Goal: Task Accomplishment & Management: Complete application form

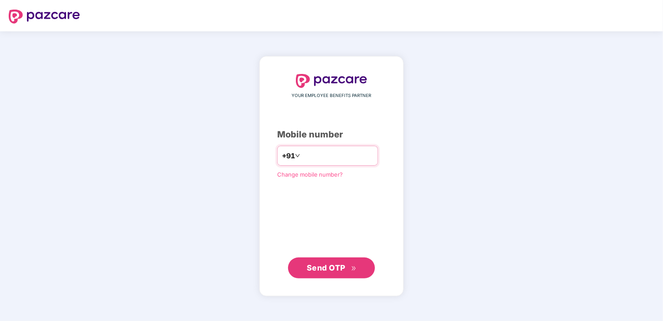
click at [339, 159] on input "number" at bounding box center [337, 156] width 71 height 14
type input "**********"
click at [347, 270] on span "Send OTP" at bounding box center [332, 268] width 50 height 12
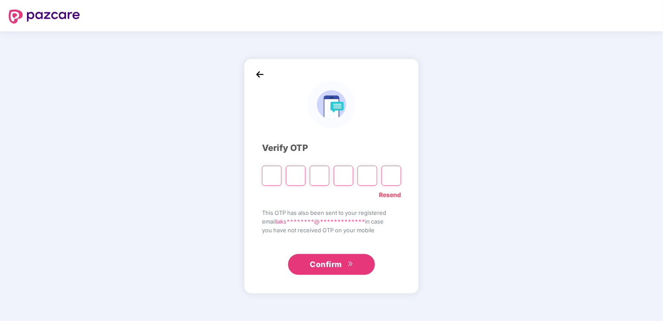
type input "*"
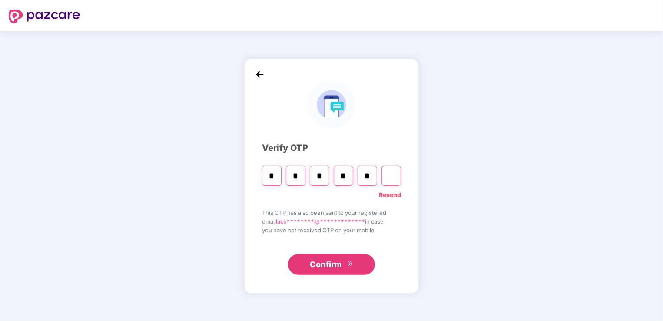
type input "*"
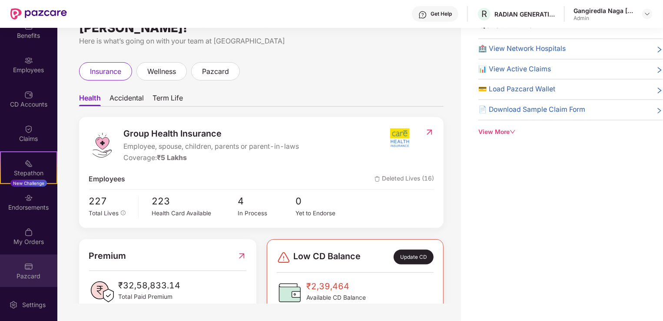
scroll to position [49, 0]
click at [30, 266] on img at bounding box center [28, 266] width 9 height 9
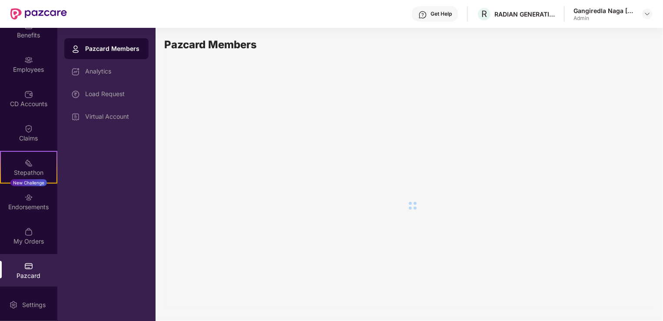
scroll to position [0, 0]
click at [265, 70] on icon "redo" at bounding box center [265, 68] width 6 height 6
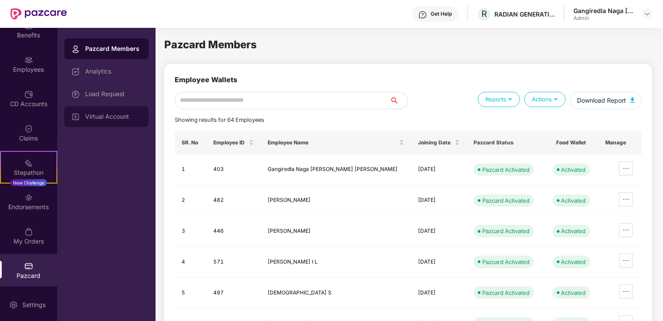
click at [130, 116] on div "Virtual Account" at bounding box center [113, 116] width 57 height 7
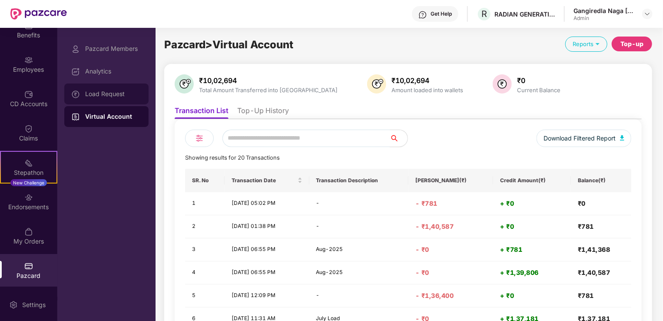
click at [110, 98] on div "Load Request" at bounding box center [106, 93] width 84 height 21
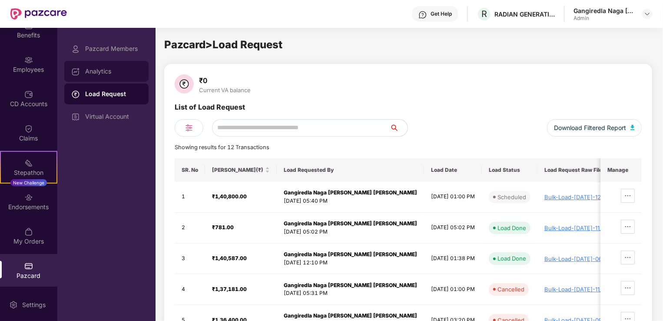
click at [108, 67] on div "Analytics" at bounding box center [106, 71] width 84 height 21
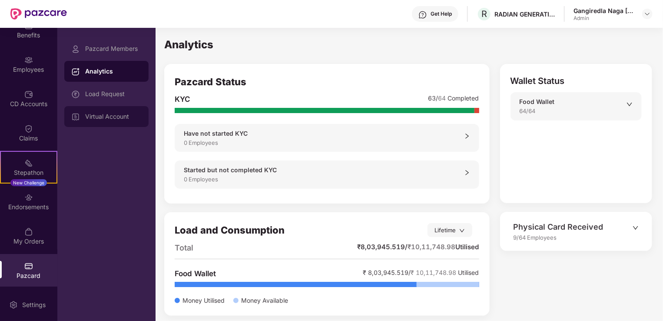
click at [108, 117] on div "Virtual Account" at bounding box center [113, 116] width 57 height 7
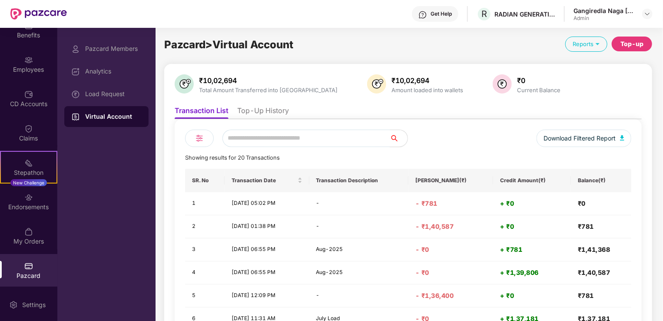
click at [263, 107] on li "Top-Up History" at bounding box center [263, 112] width 52 height 13
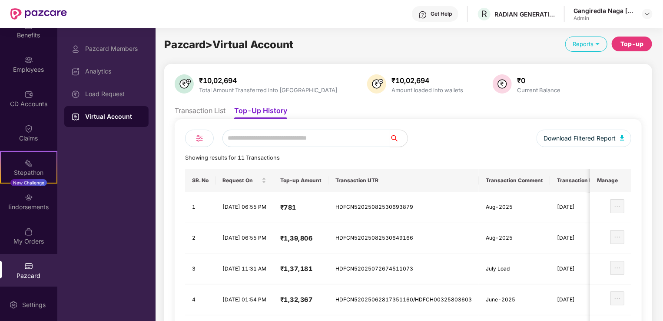
click at [199, 112] on li "Transaction List" at bounding box center [200, 112] width 51 height 13
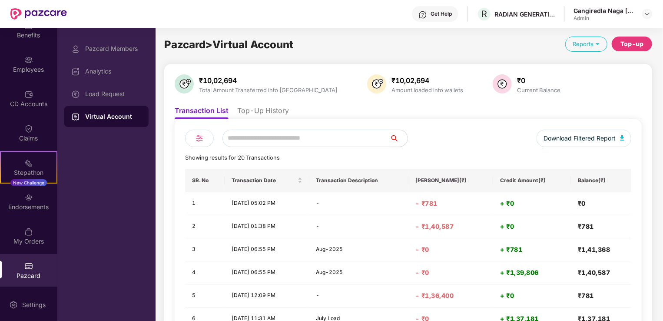
click at [586, 42] on div "Reports" at bounding box center [587, 44] width 42 height 15
click at [635, 42] on div "Top-up" at bounding box center [632, 44] width 23 height 10
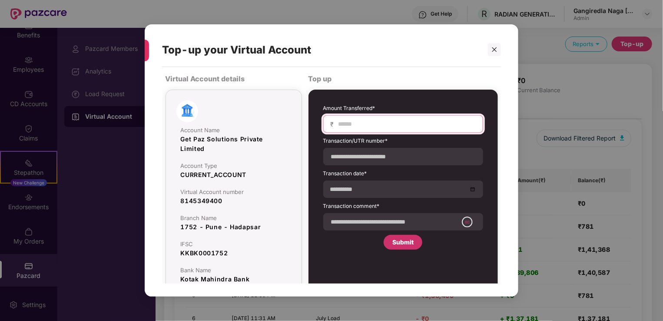
click at [369, 124] on input at bounding box center [407, 124] width 138 height 9
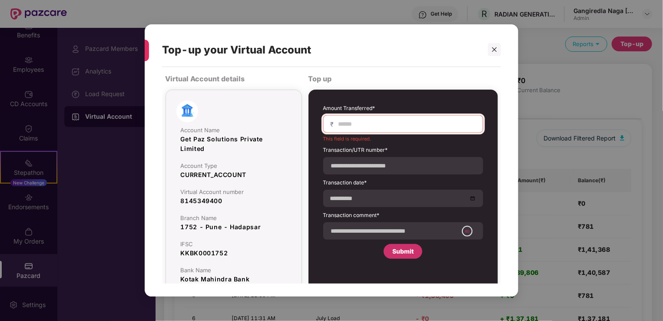
click at [338, 247] on div "Amount Transferred* ₹ This field is required. Transaction/UTR number* Transacti…" at bounding box center [403, 181] width 160 height 154
click at [494, 47] on icon "close" at bounding box center [495, 50] width 6 height 6
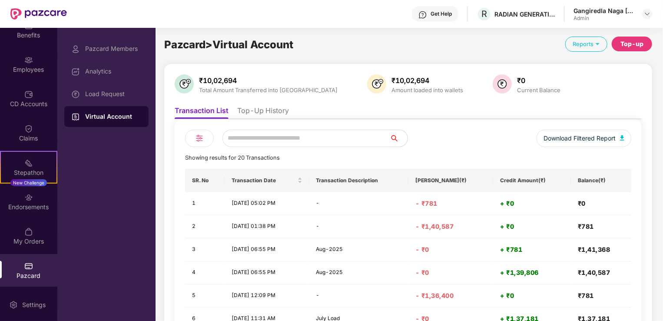
click at [631, 45] on div "Top-up" at bounding box center [632, 44] width 23 height 10
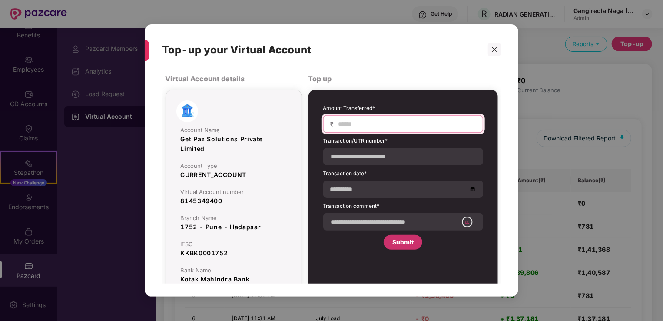
click at [395, 123] on input at bounding box center [407, 124] width 138 height 9
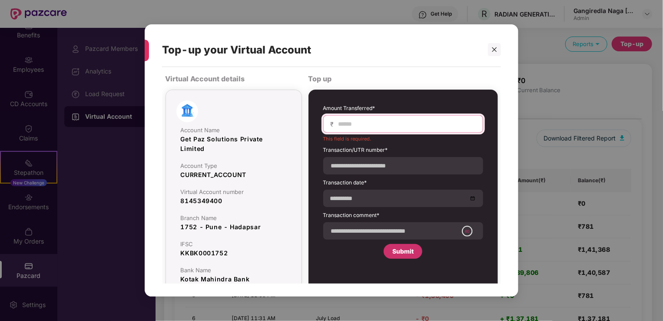
click at [357, 124] on input at bounding box center [407, 124] width 138 height 9
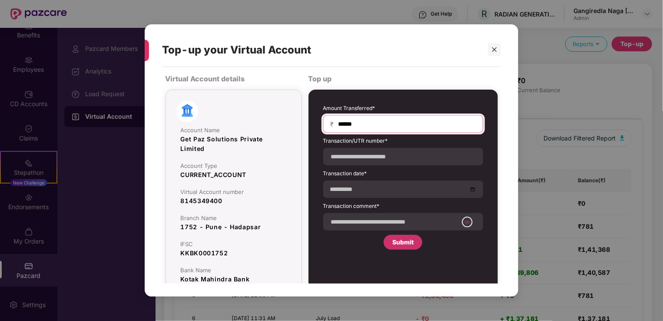
type input "******"
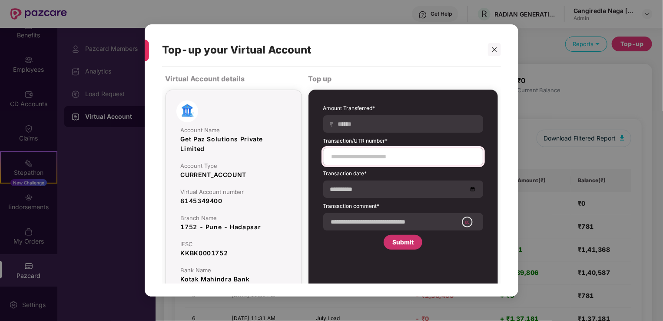
click at [373, 161] on div at bounding box center [403, 156] width 160 height 17
click at [374, 155] on input at bounding box center [403, 156] width 145 height 9
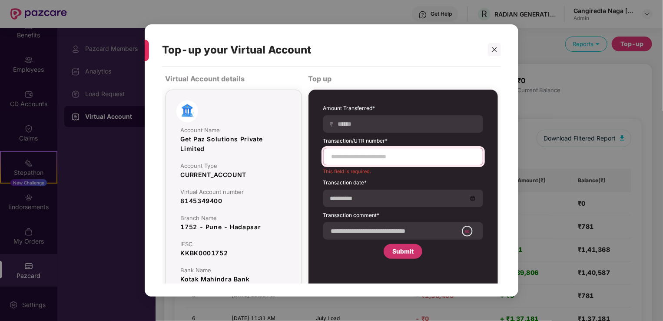
paste input "**********"
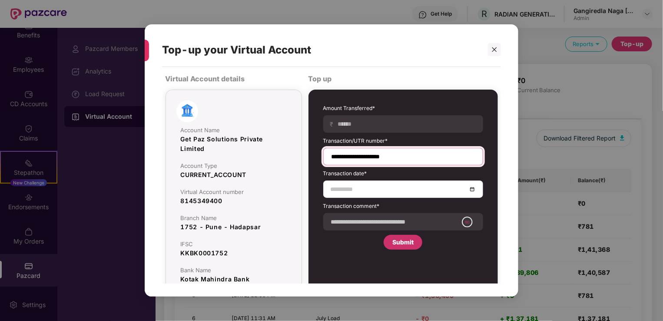
type input "**********"
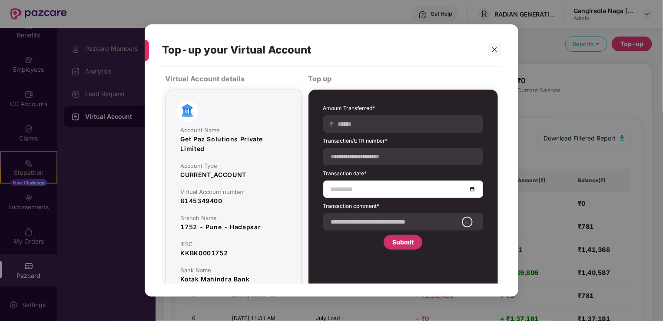
click at [361, 190] on input at bounding box center [399, 189] width 137 height 10
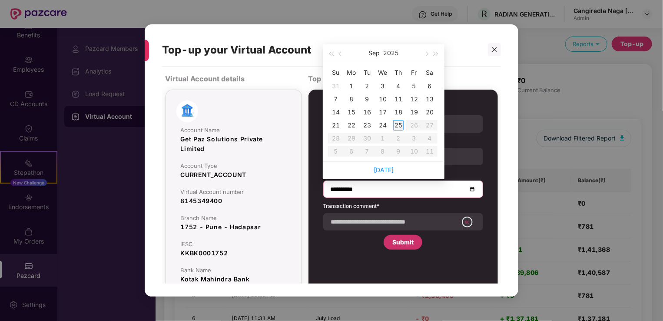
type input "**********"
click at [396, 124] on div "25" at bounding box center [398, 125] width 10 height 10
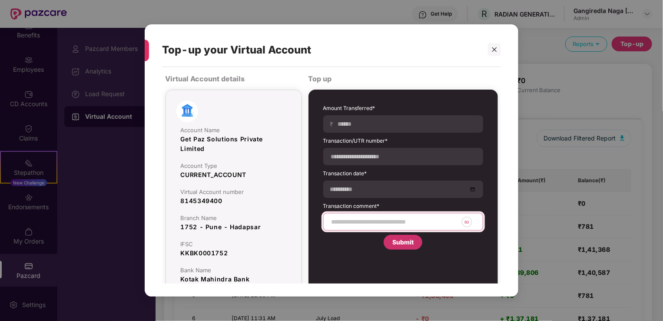
click at [383, 220] on input at bounding box center [394, 221] width 127 height 9
type input "*********"
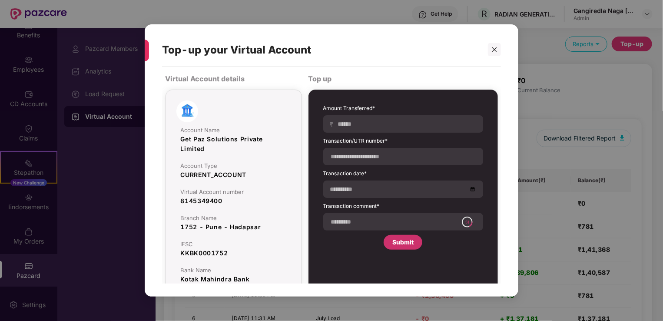
click at [393, 240] on div "Submit" at bounding box center [403, 242] width 21 height 10
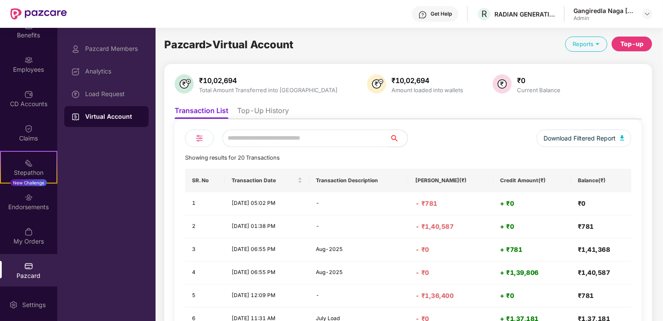
click at [263, 109] on li "Top-Up History" at bounding box center [263, 112] width 52 height 13
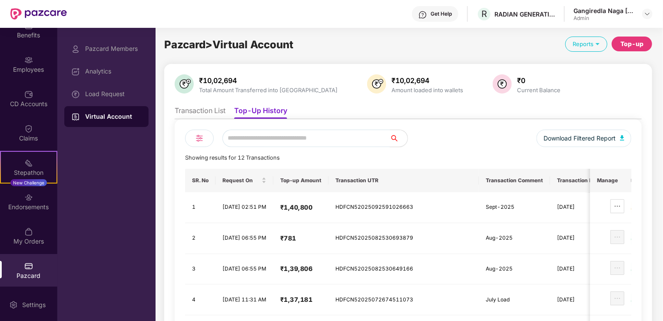
click at [216, 112] on li "Transaction List" at bounding box center [200, 112] width 51 height 13
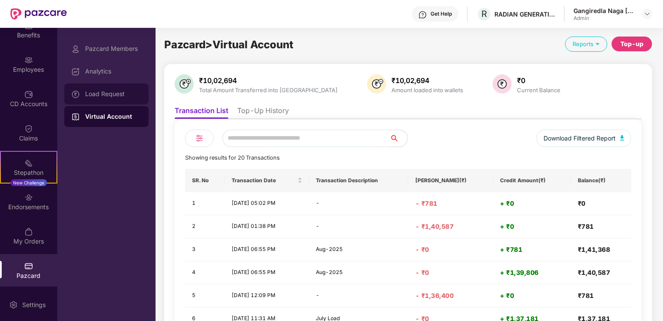
click at [113, 97] on div "Load Request" at bounding box center [113, 93] width 57 height 7
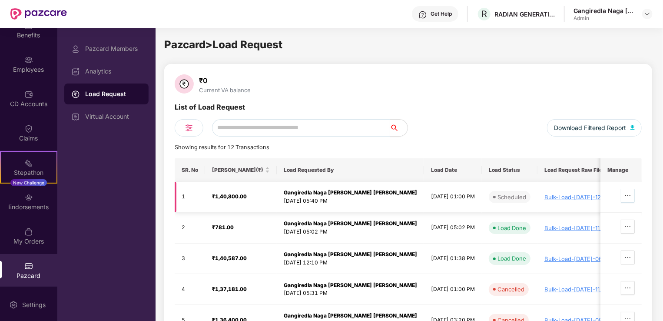
click at [626, 194] on icon "ellipsis" at bounding box center [628, 195] width 7 height 7
click at [127, 122] on div "Virtual Account" at bounding box center [106, 116] width 84 height 21
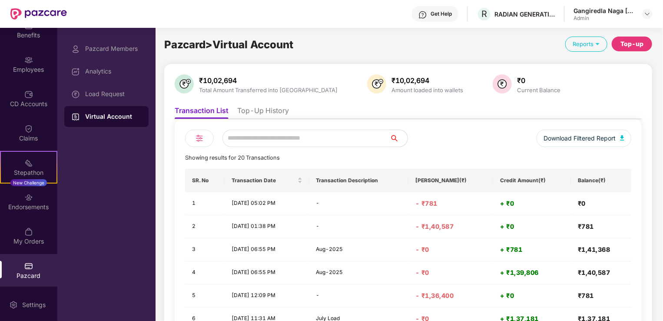
click at [272, 113] on li "Top-Up History" at bounding box center [263, 112] width 52 height 13
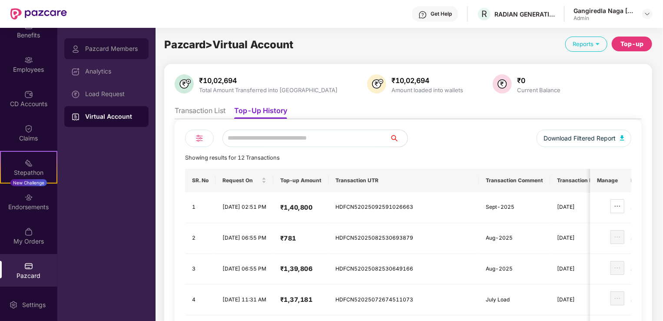
click at [107, 52] on div "Pazcard Members" at bounding box center [113, 48] width 57 height 7
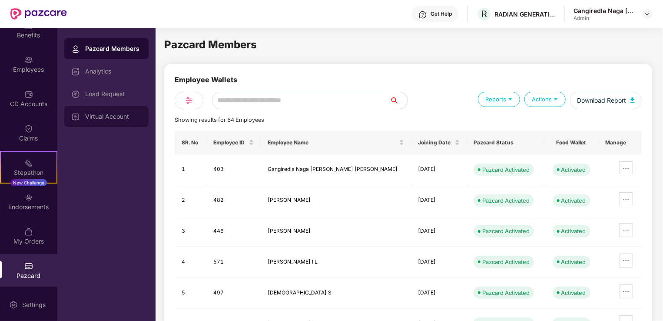
click at [110, 115] on div "Virtual Account" at bounding box center [113, 116] width 57 height 7
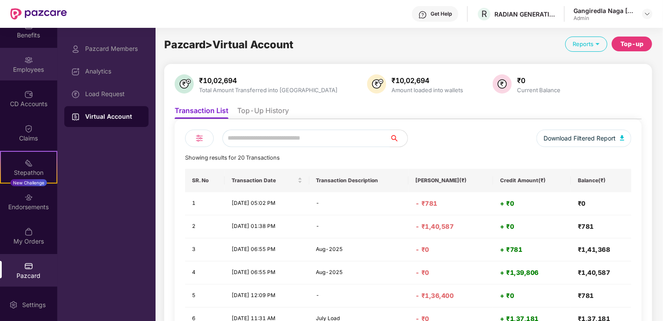
click at [35, 66] on div "Employees" at bounding box center [28, 69] width 57 height 9
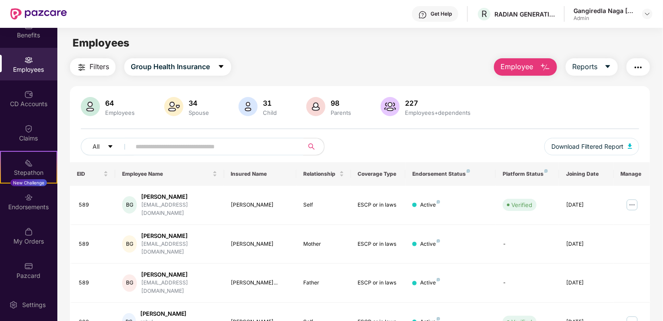
click at [136, 146] on input "text" at bounding box center [214, 146] width 156 height 13
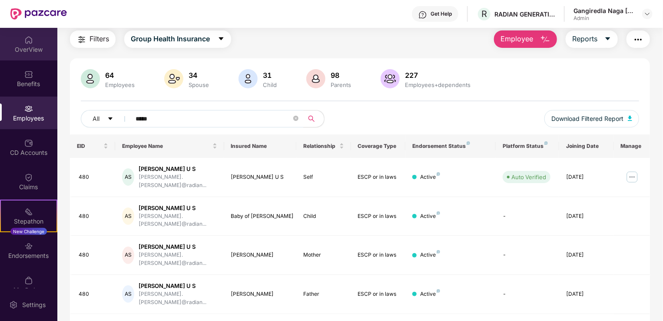
type input "*****"
click at [32, 48] on div "OverView" at bounding box center [28, 49] width 57 height 9
